Goal: Check status: Check status

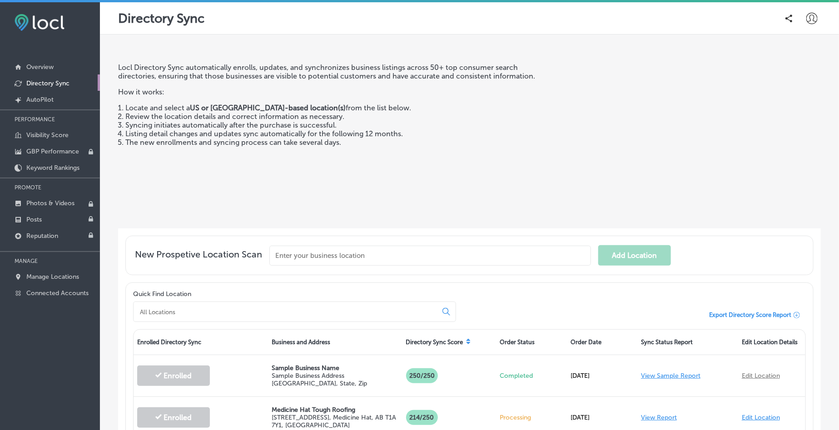
scroll to position [284, 0]
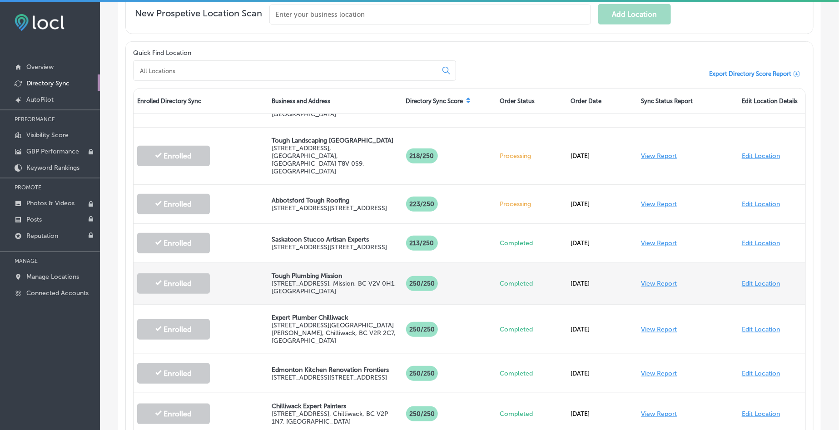
scroll to position [170, 0]
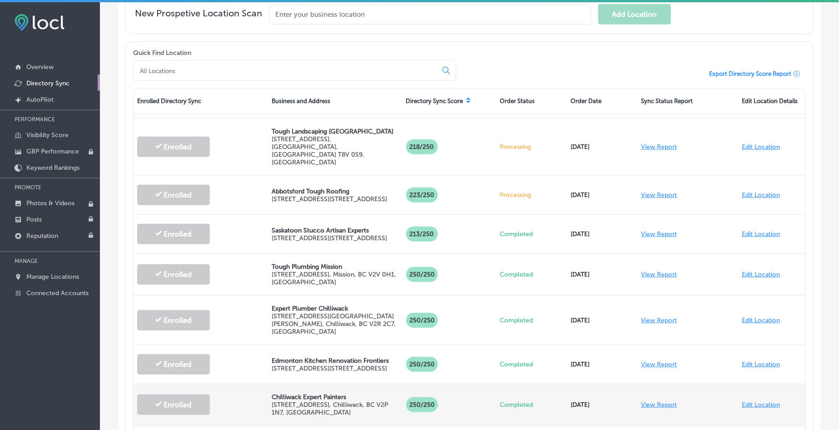
click at [660, 401] on link "View Report" at bounding box center [659, 405] width 36 height 8
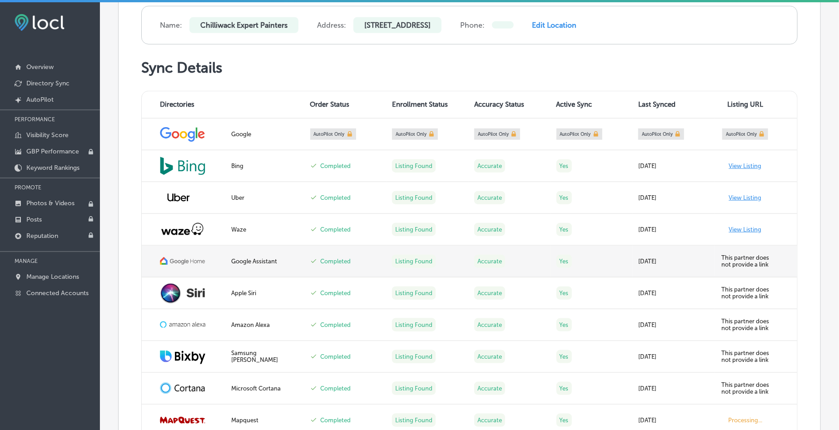
scroll to position [341, 0]
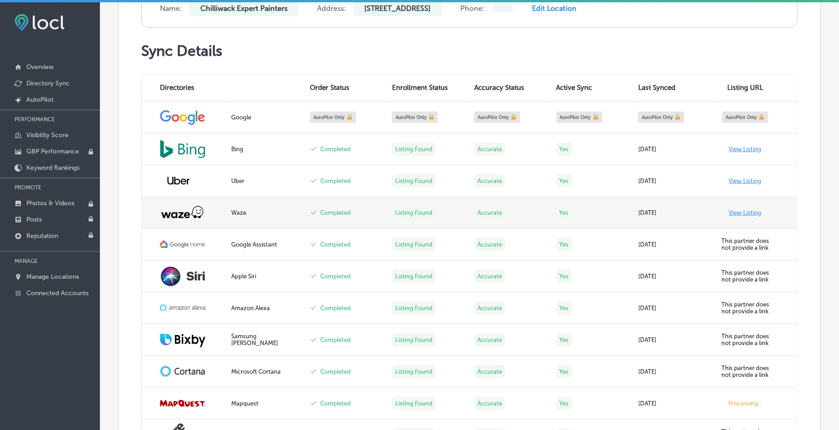
click at [737, 210] on link "View Listing" at bounding box center [745, 213] width 33 height 7
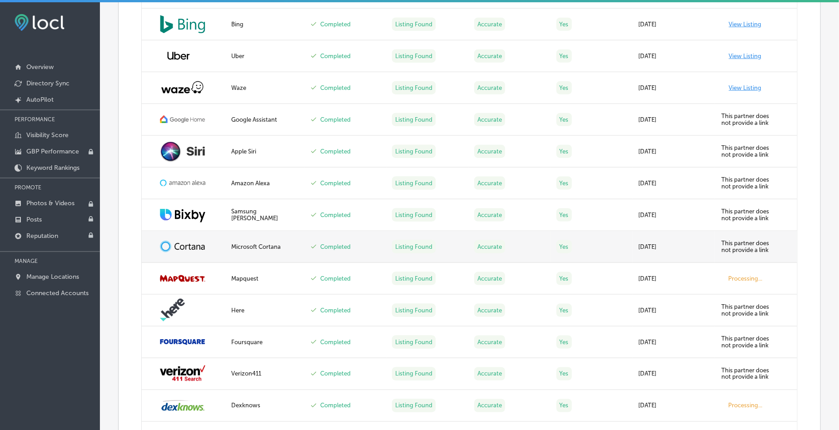
scroll to position [568, 0]
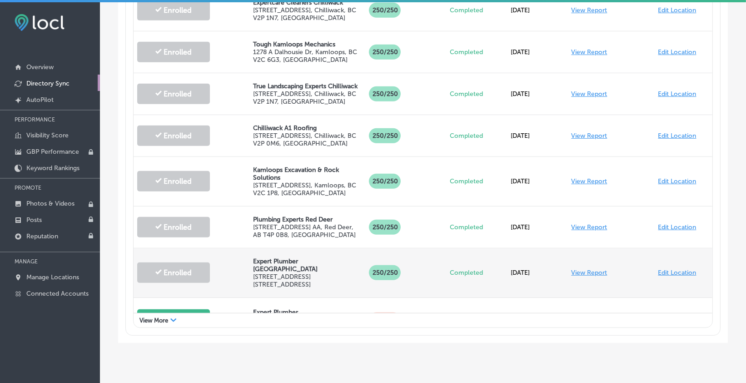
scroll to position [538, 0]
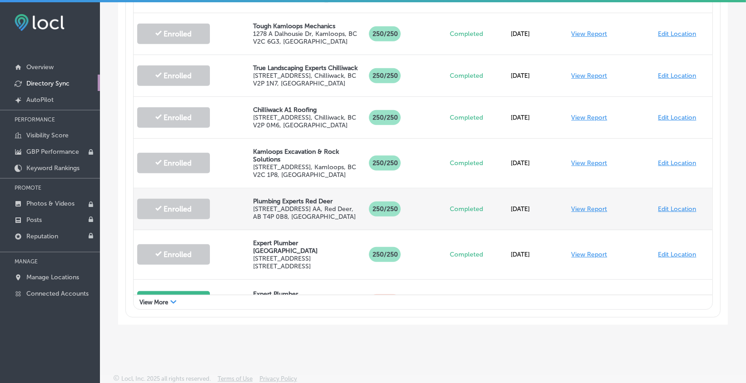
click at [571, 205] on link "View Report" at bounding box center [589, 209] width 36 height 8
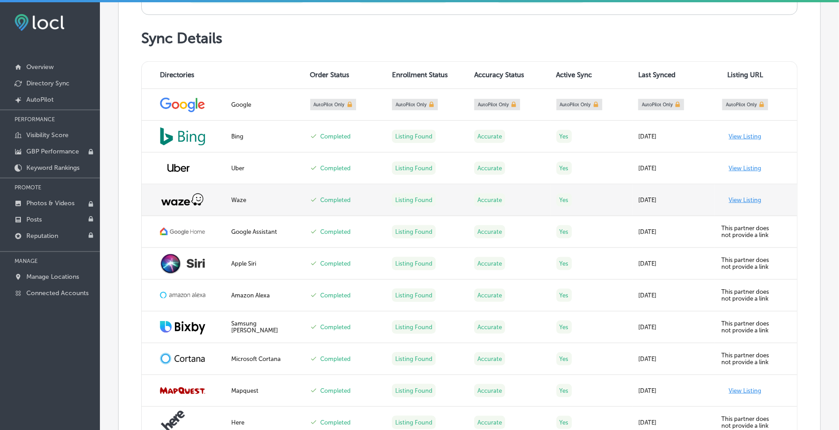
click at [678, 200] on link "View Listing" at bounding box center [745, 200] width 33 height 7
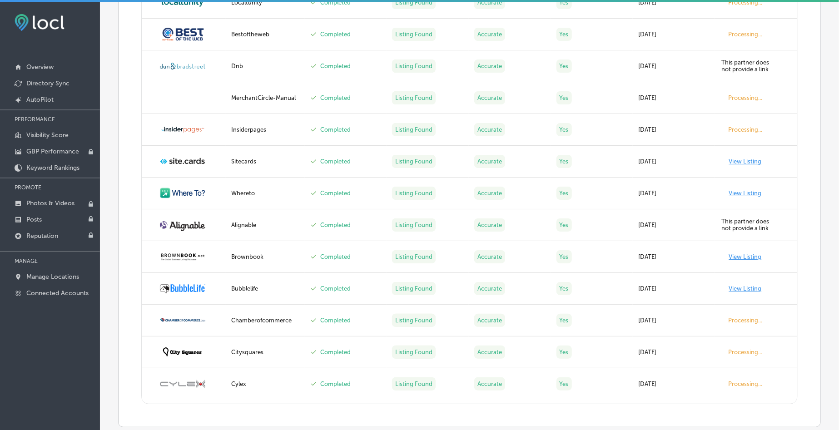
scroll to position [1544, 0]
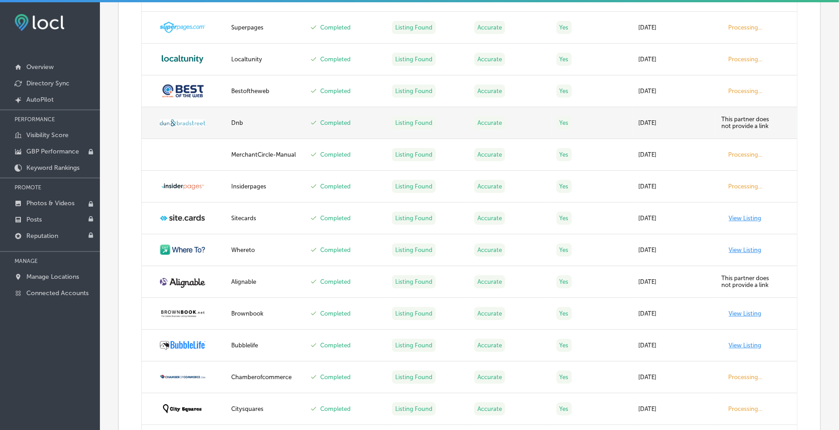
click at [237, 121] on div "Dnb" at bounding box center [265, 123] width 68 height 7
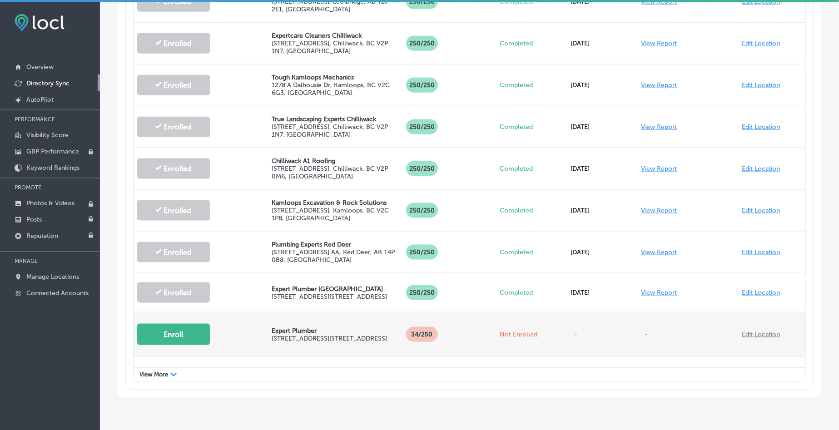
scroll to position [504, 0]
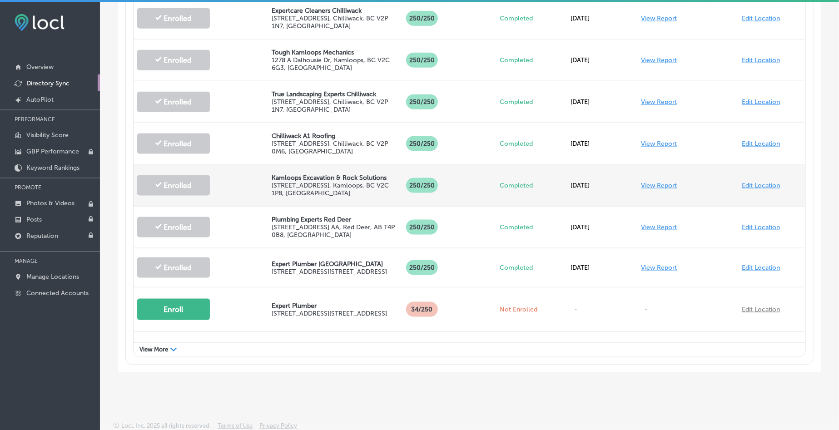
click at [663, 182] on link "View Report" at bounding box center [659, 186] width 36 height 8
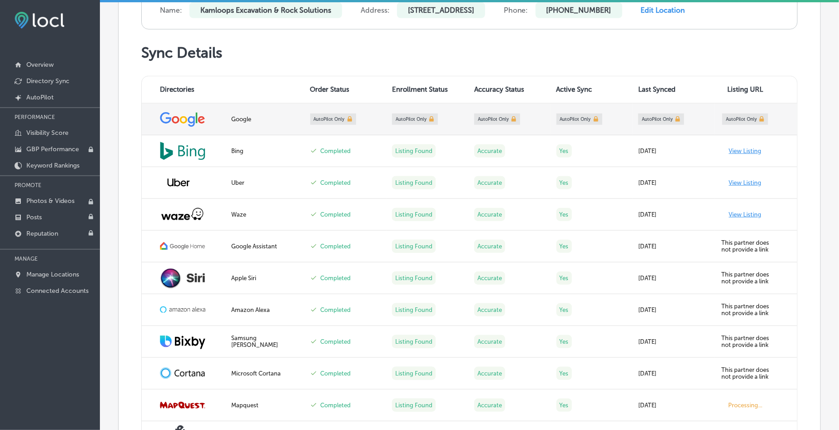
scroll to position [398, 0]
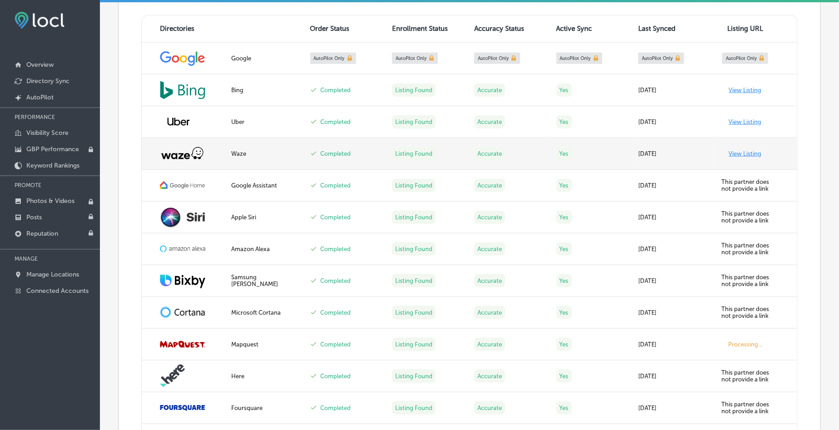
click at [678, 155] on link "View Listing" at bounding box center [745, 153] width 33 height 7
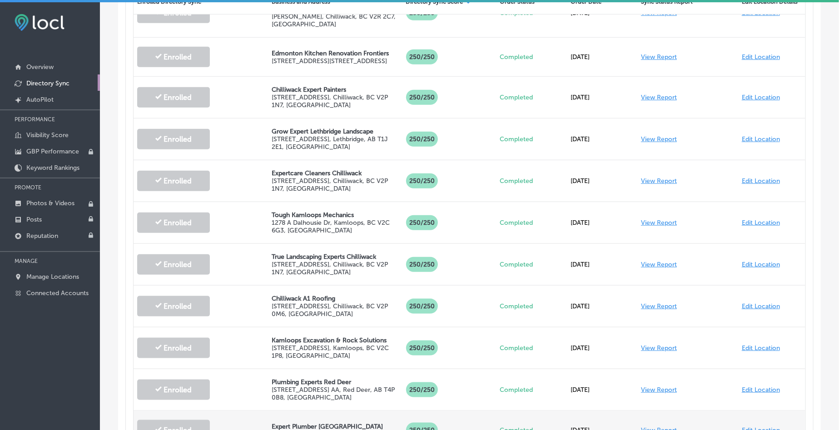
scroll to position [454, 0]
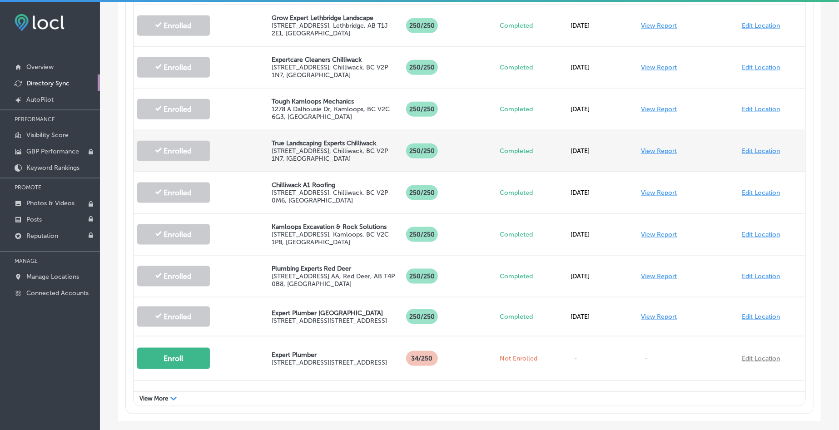
click at [655, 147] on link "View Report" at bounding box center [659, 151] width 36 height 8
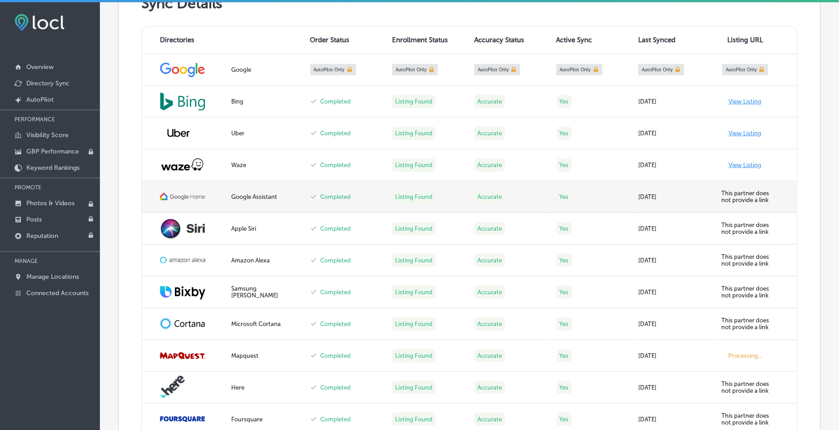
scroll to position [398, 0]
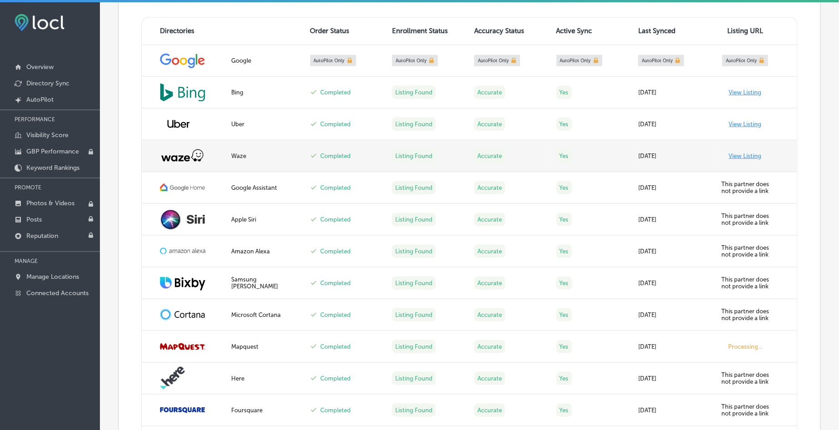
click at [678, 155] on link "View Listing" at bounding box center [745, 156] width 33 height 7
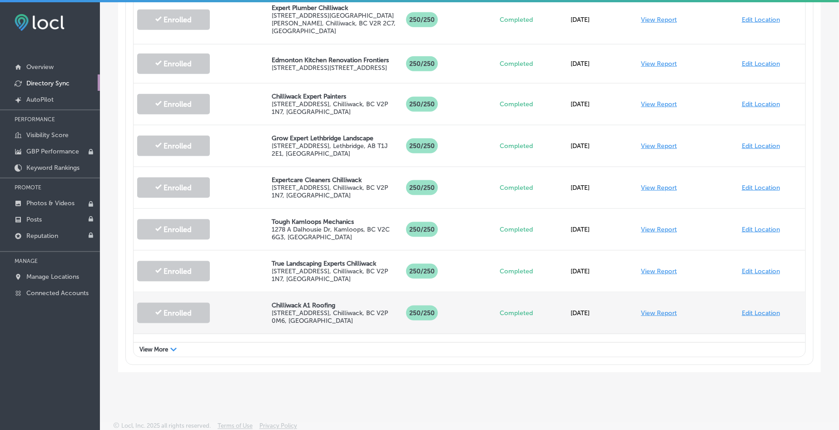
scroll to position [208, 0]
